Goal: Task Accomplishment & Management: Manage account settings

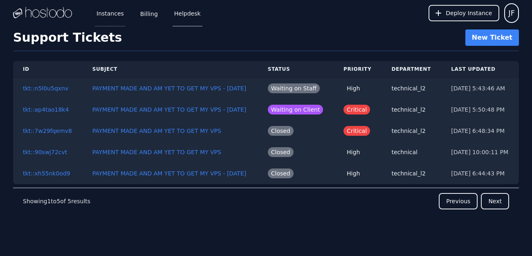
click at [107, 16] on link "Instances" at bounding box center [110, 13] width 31 height 27
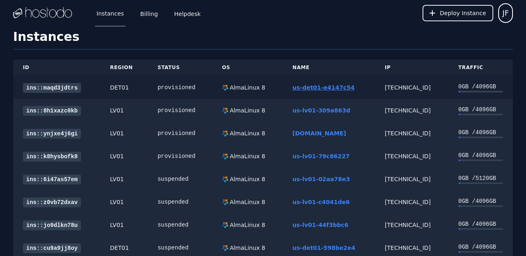
click at [312, 88] on link "us-det01-e4147c54" at bounding box center [323, 87] width 62 height 7
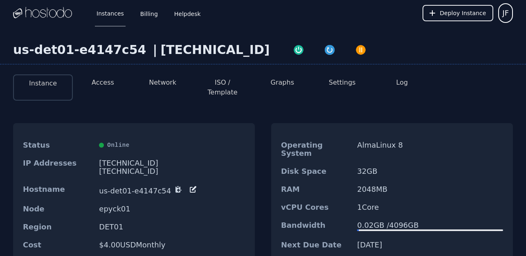
click at [97, 86] on button "Access" at bounding box center [103, 83] width 22 height 10
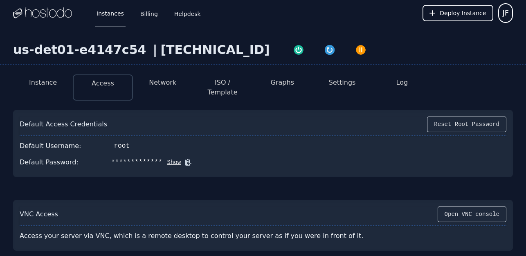
click at [162, 158] on button "Show" at bounding box center [171, 162] width 19 height 8
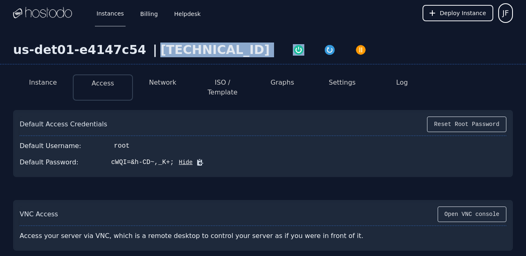
drag, startPoint x: 141, startPoint y: 49, endPoint x: 212, endPoint y: 51, distance: 70.8
click at [212, 51] on div "us-det01-e4147c54 | [TECHNICAL_ID]" at bounding box center [263, 54] width 526 height 22
copy div "[TECHNICAL_ID]"
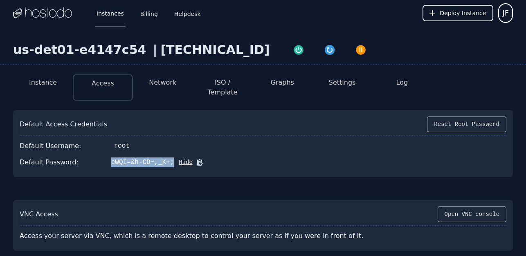
drag, startPoint x: 103, startPoint y: 155, endPoint x: 160, endPoint y: 155, distance: 56.8
click at [160, 157] on div "cWQI=&h-CD~,_K+;" at bounding box center [142, 162] width 63 height 10
copy div "cWQI=&h-CD~,_K+;"
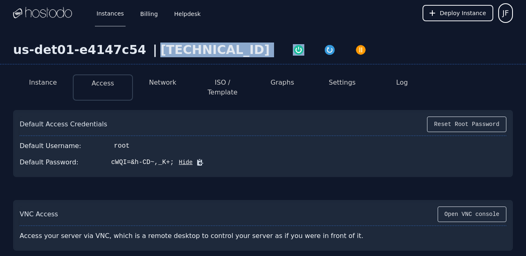
drag, startPoint x: 213, startPoint y: 49, endPoint x: 139, endPoint y: 48, distance: 74.0
click at [139, 48] on div "us-det01-e4147c54 | [TECHNICAL_ID]" at bounding box center [263, 54] width 526 height 22
copy div "[TECHNICAL_ID]"
